Goal: Information Seeking & Learning: Learn about a topic

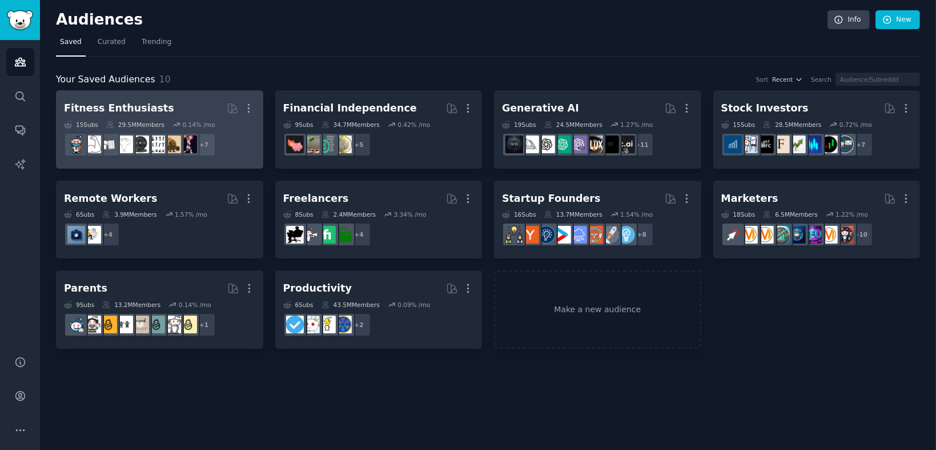
click at [119, 110] on div "Fitness Enthusiasts" at bounding box center [119, 108] width 110 height 14
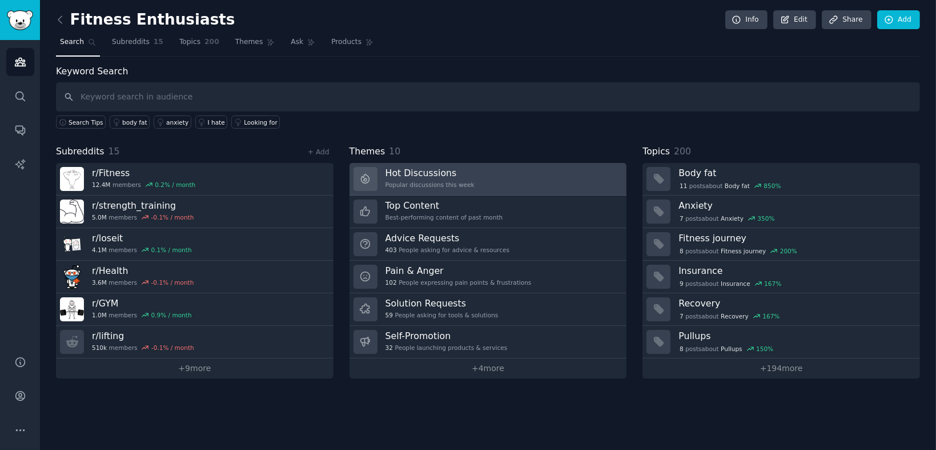
click at [419, 167] on h3 "Hot Discussions" at bounding box center [430, 173] width 89 height 12
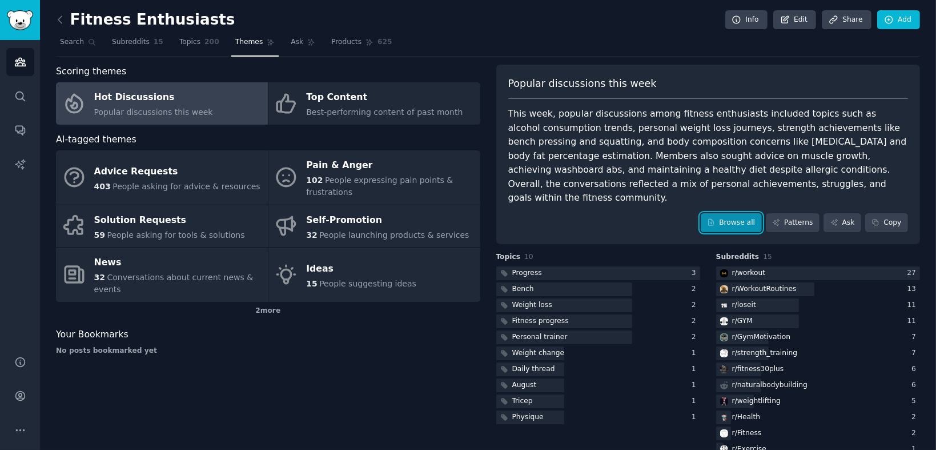
click at [747, 213] on link "Browse all" at bounding box center [731, 222] width 61 height 19
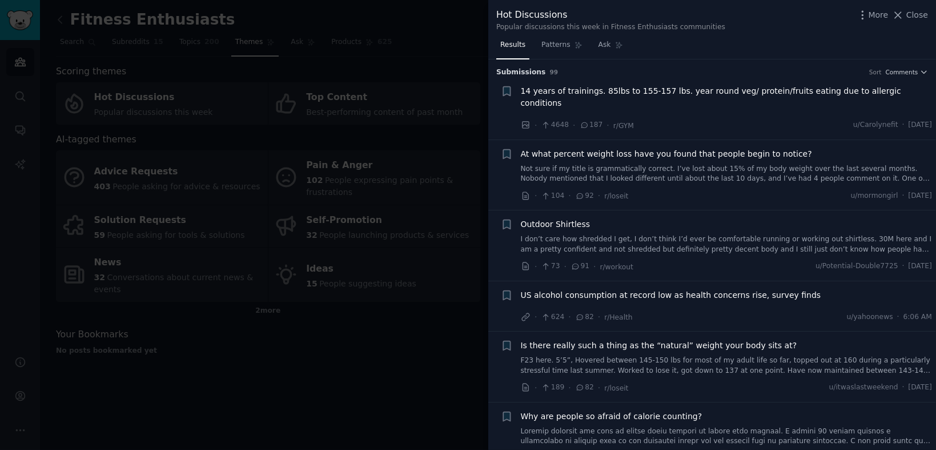
click at [695, 93] on span "14 years of trainings. 85lbs to 155-157 lbs. year round veg/ protein/fruits eat…" at bounding box center [727, 97] width 412 height 24
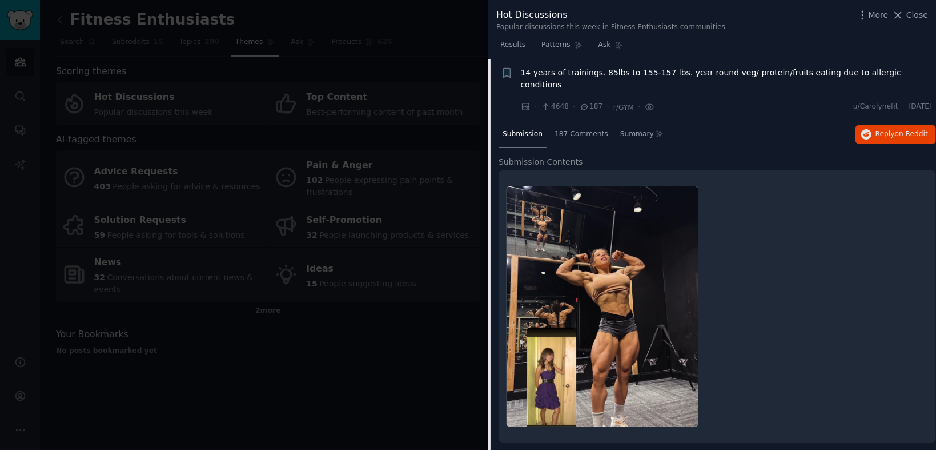
scroll to position [18, 0]
click at [681, 75] on span "14 years of trainings. 85lbs to 155-157 lbs. year round veg/ protein/fruits eat…" at bounding box center [727, 79] width 412 height 24
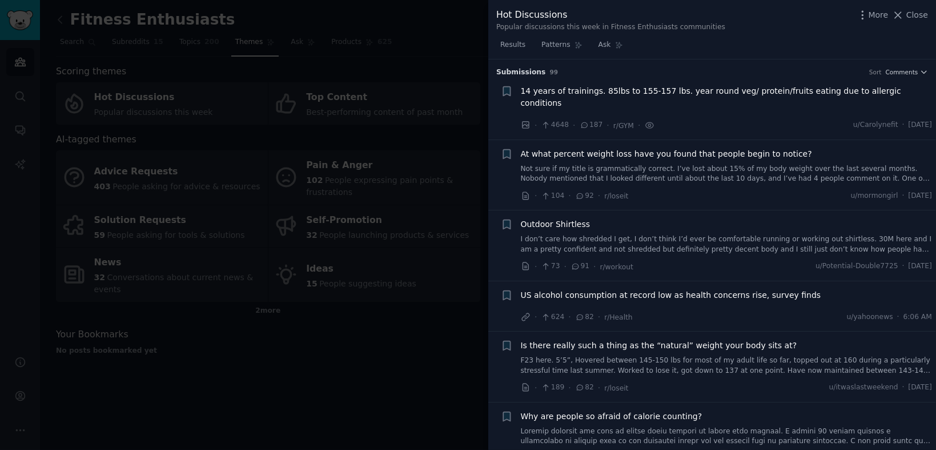
click at [560, 218] on span "Outdoor Shirtless" at bounding box center [556, 224] width 70 height 12
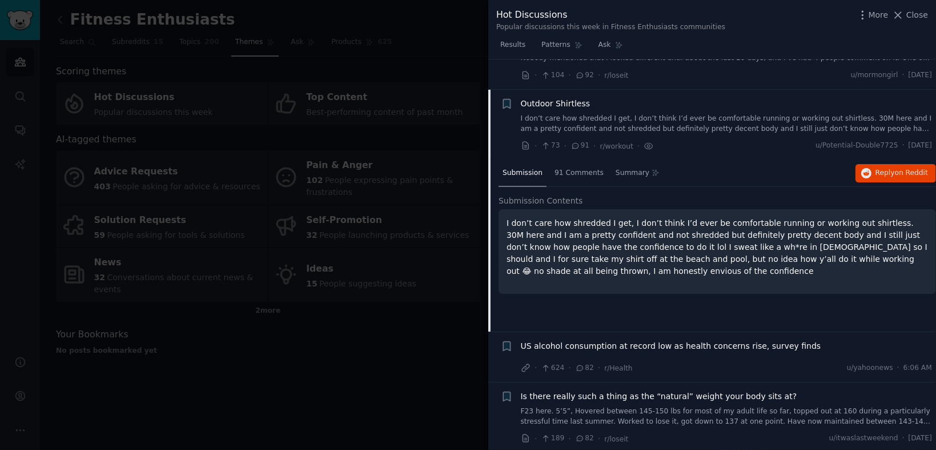
scroll to position [139, 0]
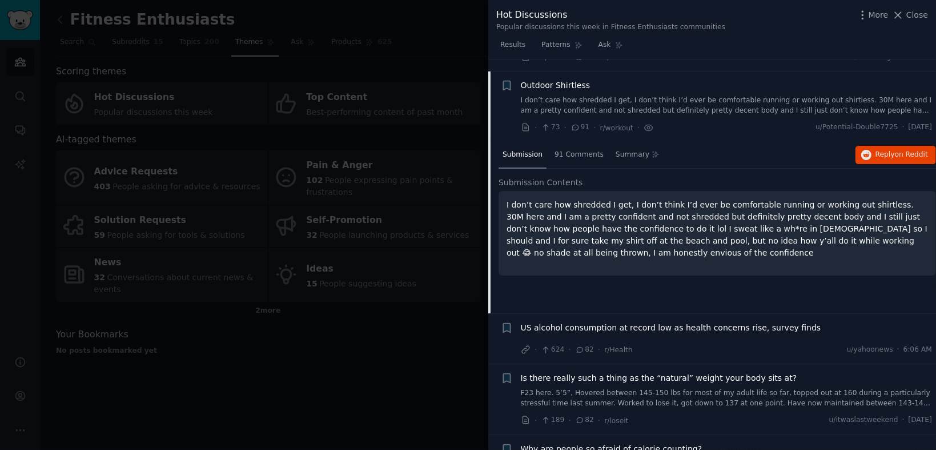
click at [562, 79] on span "Outdoor Shirtless" at bounding box center [556, 85] width 70 height 12
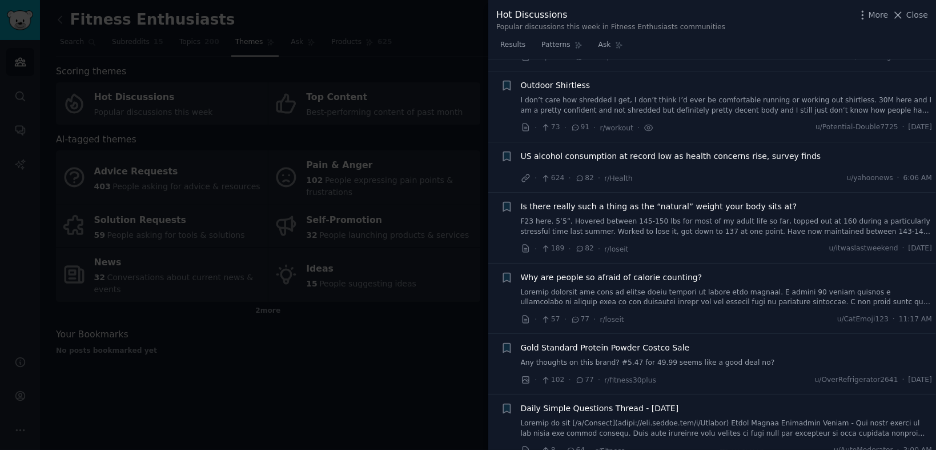
click at [647, 201] on span "Is there really such a thing as the “natural” weight your body sits at?" at bounding box center [659, 207] width 277 height 12
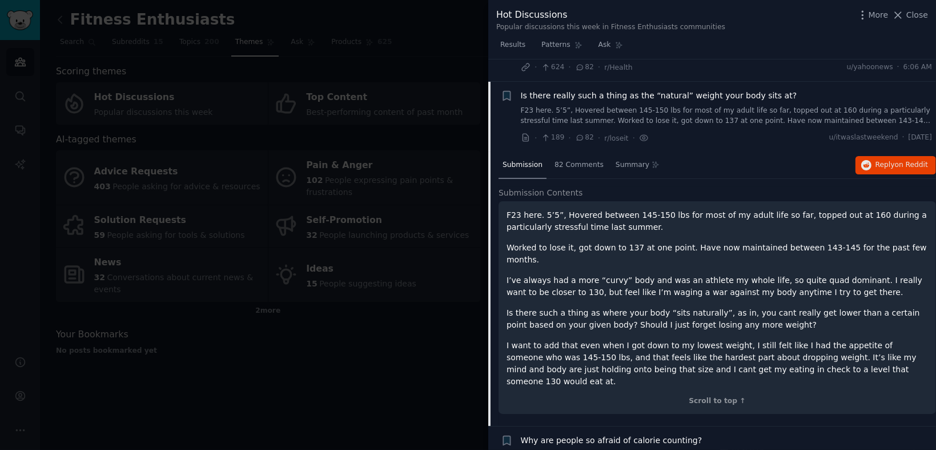
scroll to position [259, 0]
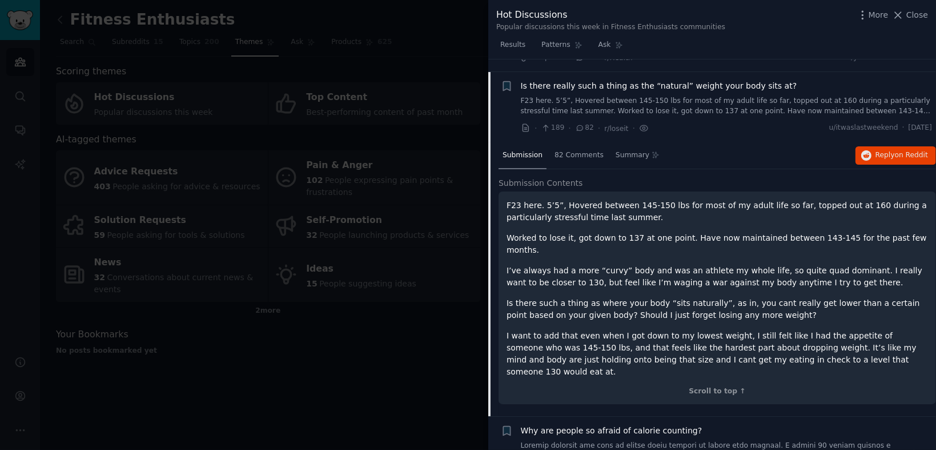
click at [660, 80] on span "Is there really such a thing as the “natural” weight your body sits at?" at bounding box center [659, 86] width 277 height 12
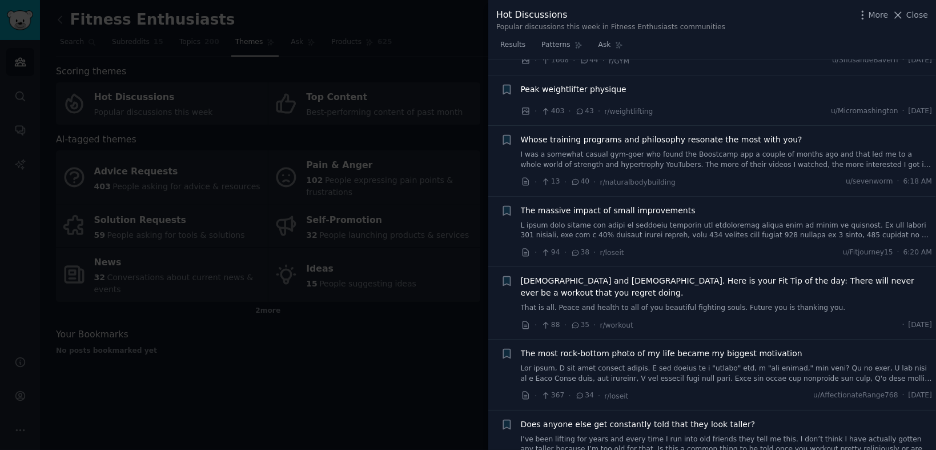
scroll to position [1307, 0]
